Goal: Task Accomplishment & Management: Manage account settings

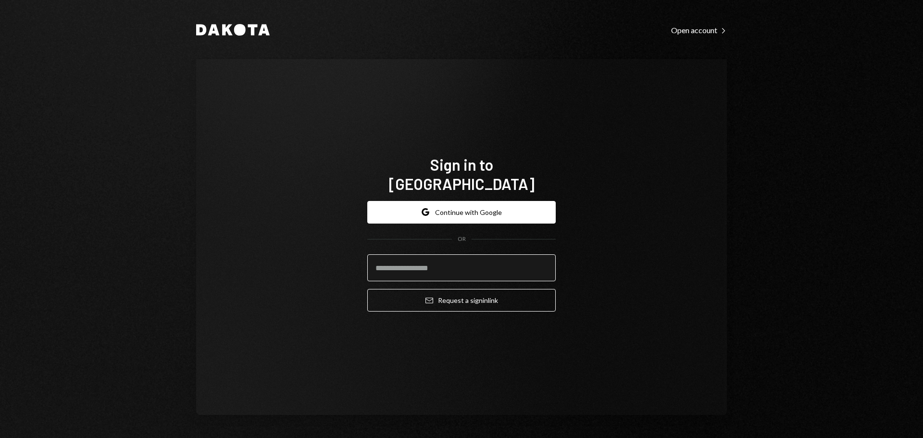
click at [410, 254] on input "email" at bounding box center [461, 267] width 188 height 27
click at [463, 254] on input "email" at bounding box center [461, 267] width 188 height 27
type input "**********"
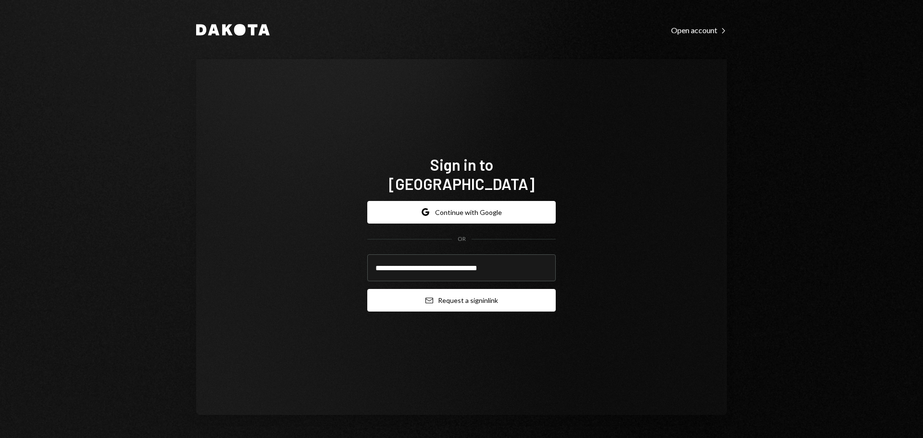
click at [473, 289] on button "Email Request a sign in link" at bounding box center [461, 300] width 188 height 23
